Goal: Find specific page/section: Find specific page/section

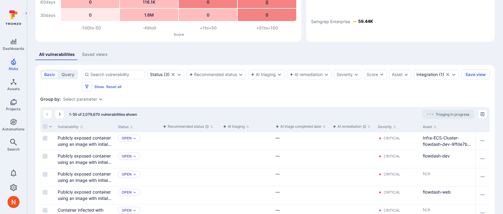
scroll to position [75, 0]
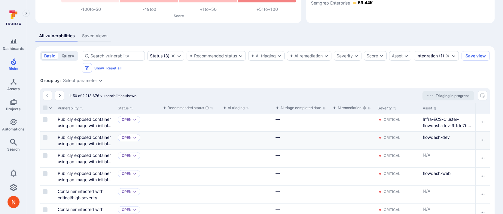
scroll to position [92, 0]
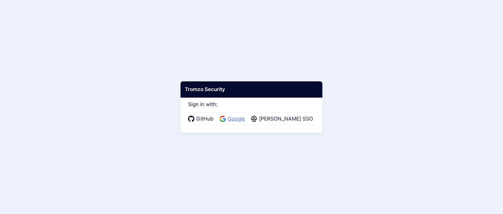
click at [240, 117] on span "Google" at bounding box center [236, 119] width 21 height 8
